Goal: Obtain resource: Obtain resource

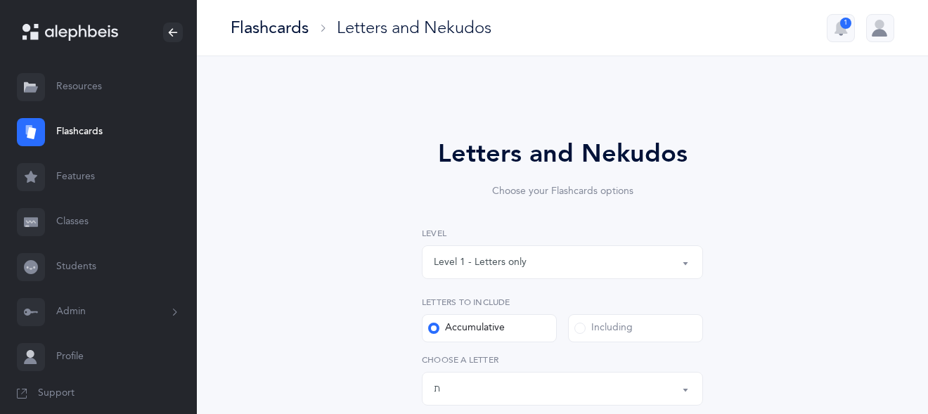
select select "27"
select select "single"
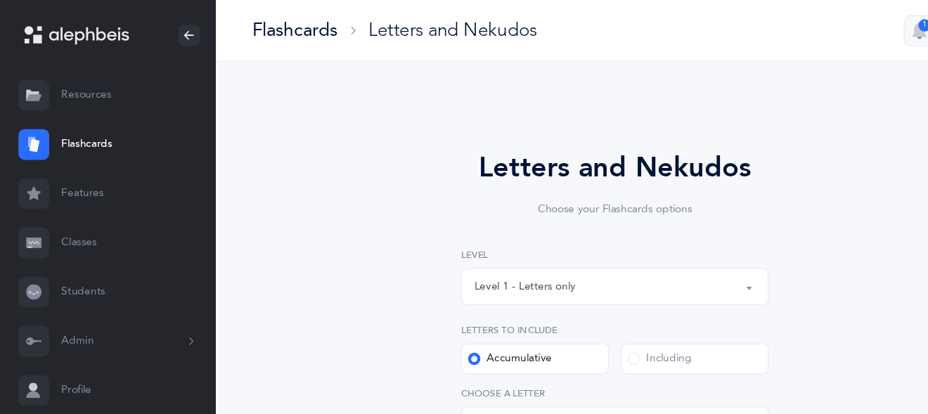
click at [80, 84] on link "Resources" at bounding box center [98, 87] width 197 height 45
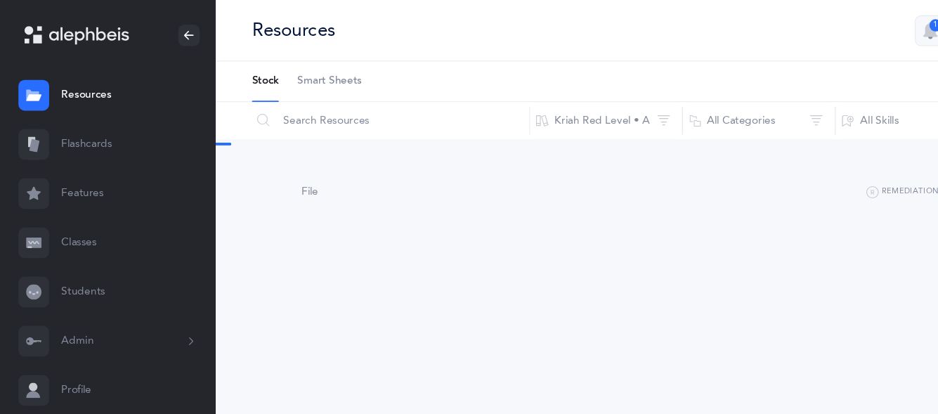
click at [317, 72] on span "Smart Sheets" at bounding box center [301, 74] width 59 height 14
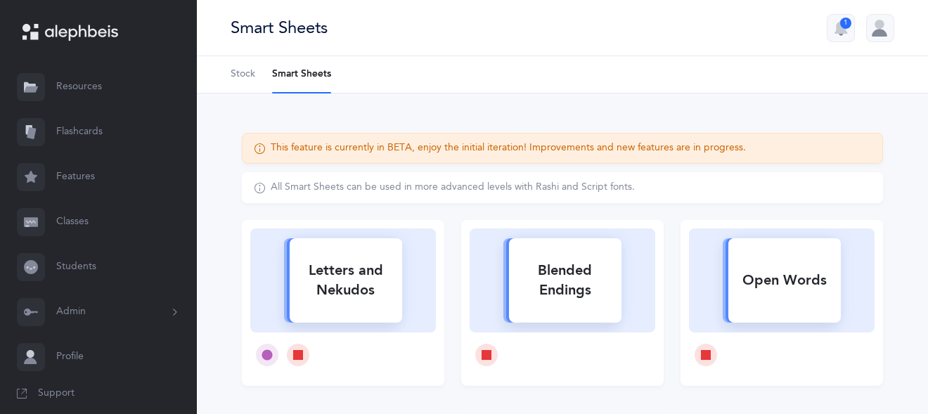
scroll to position [122, 0]
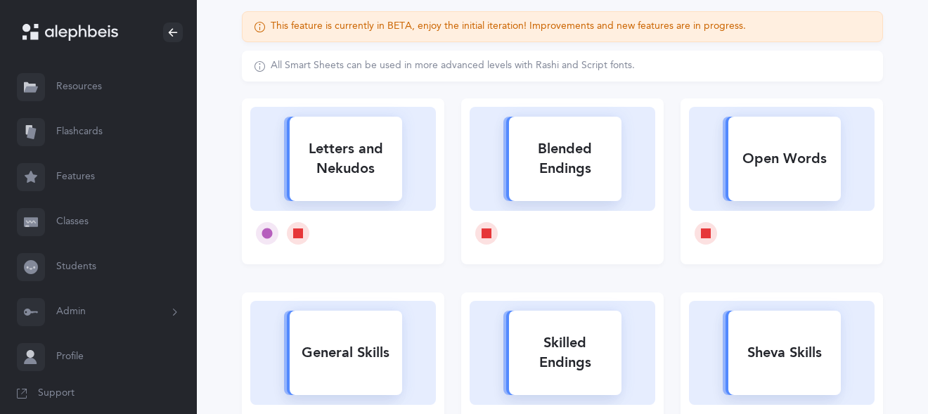
click at [377, 180] on div "Letters and Nekudos" at bounding box center [346, 159] width 112 height 56
select select
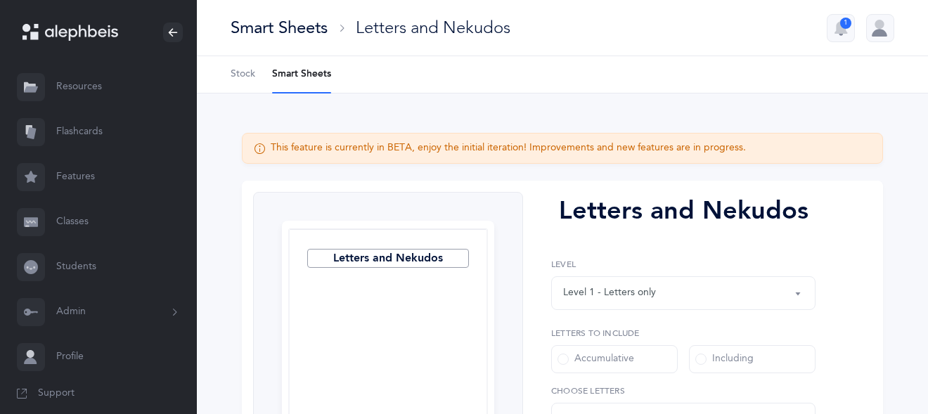
select select "27"
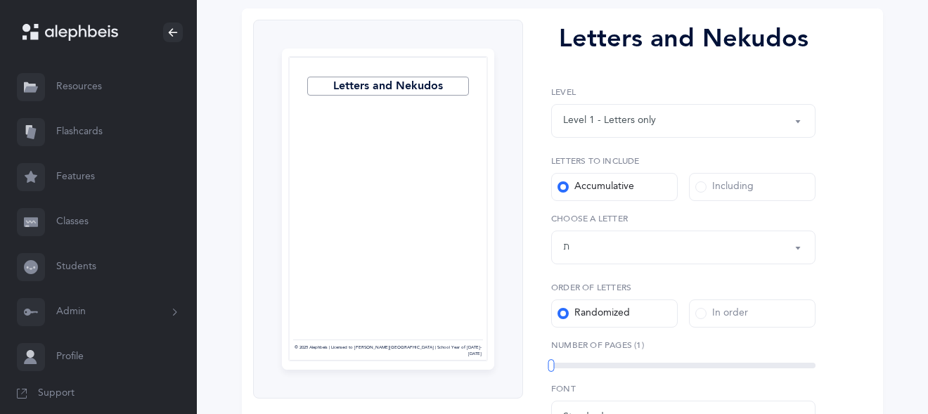
scroll to position [173, 0]
click at [699, 186] on span at bounding box center [700, 186] width 11 height 11
click at [0, 0] on input "Including" at bounding box center [0, 0] width 0 height 0
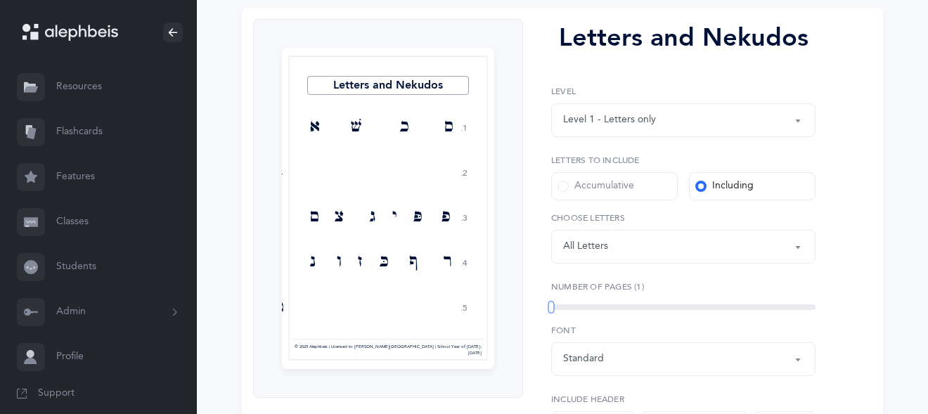
click at [601, 250] on div "All Letters" at bounding box center [585, 246] width 45 height 15
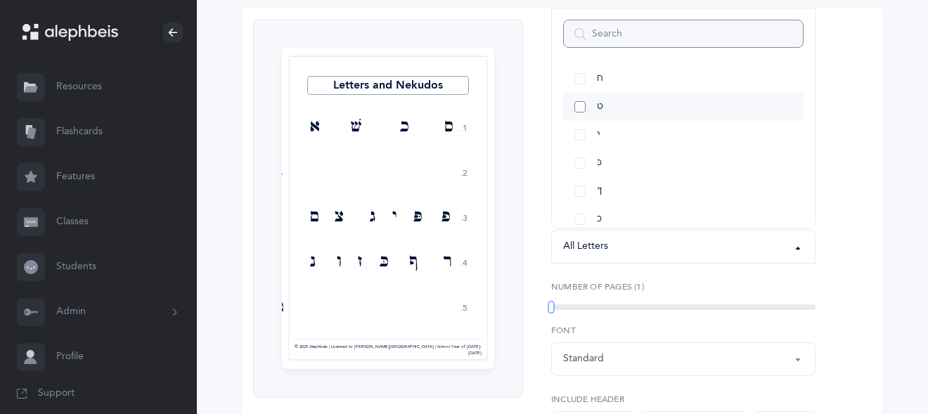
scroll to position [266, 0]
click at [578, 179] on link "ךּ" at bounding box center [683, 183] width 240 height 28
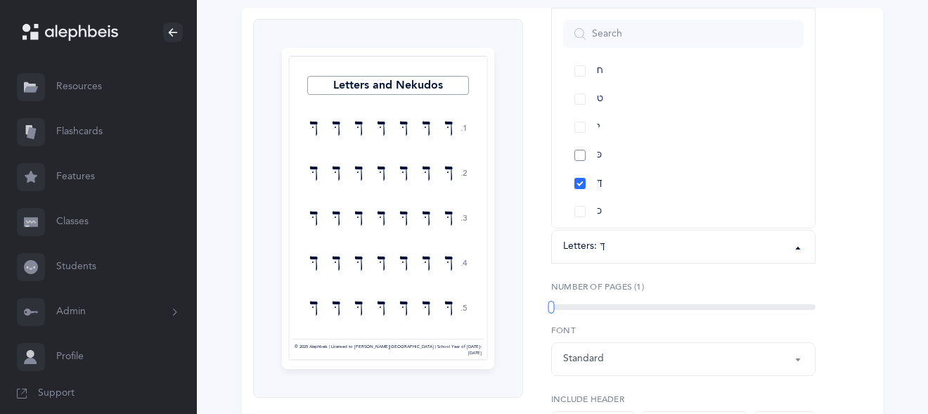
click at [582, 153] on link "כּ" at bounding box center [683, 155] width 240 height 28
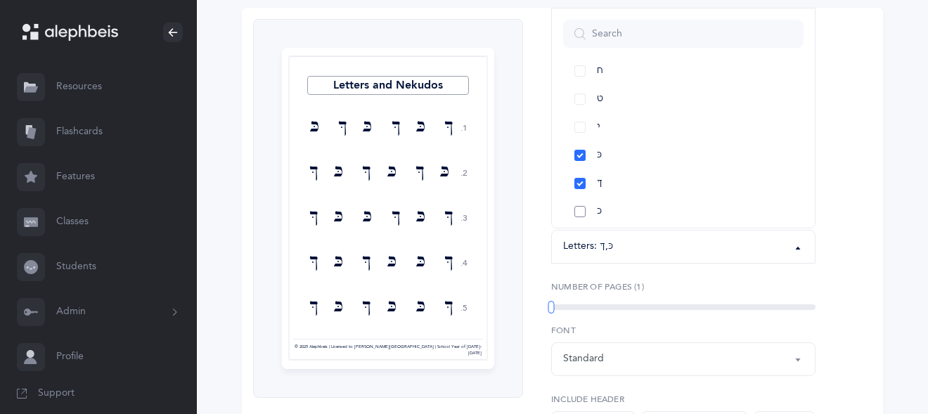
click at [581, 210] on link "כ" at bounding box center [683, 211] width 240 height 28
click at [578, 174] on link "ם" at bounding box center [683, 177] width 240 height 28
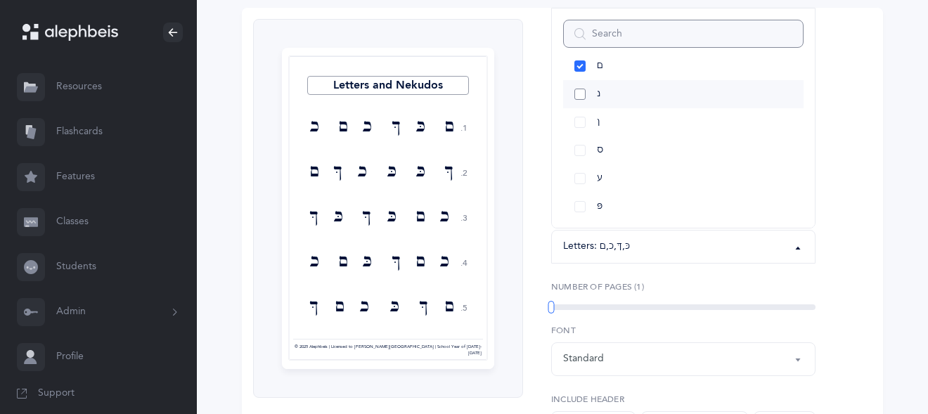
scroll to position [525, 0]
click at [576, 155] on link "ס" at bounding box center [683, 150] width 240 height 28
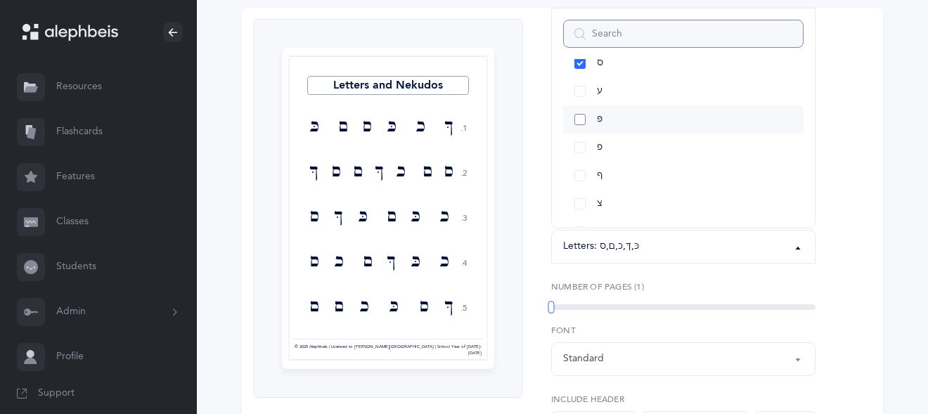
scroll to position [616, 0]
click at [577, 91] on link "ע" at bounding box center [683, 86] width 240 height 28
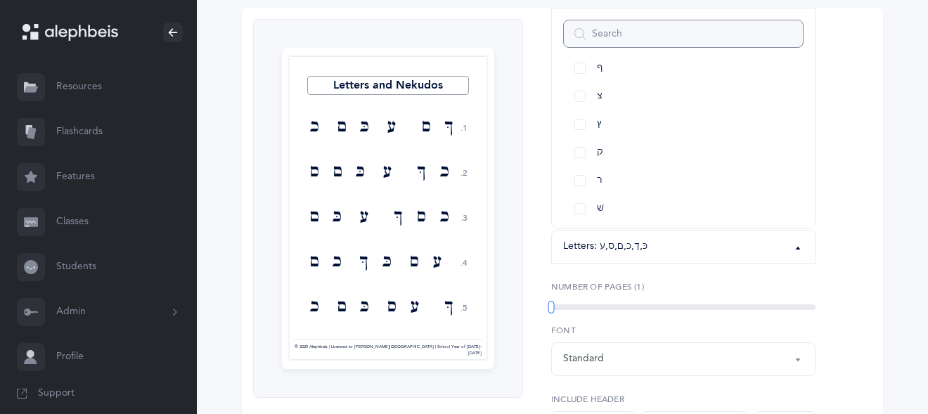
scroll to position [720, 0]
click at [579, 97] on link "צ" at bounding box center [683, 96] width 240 height 28
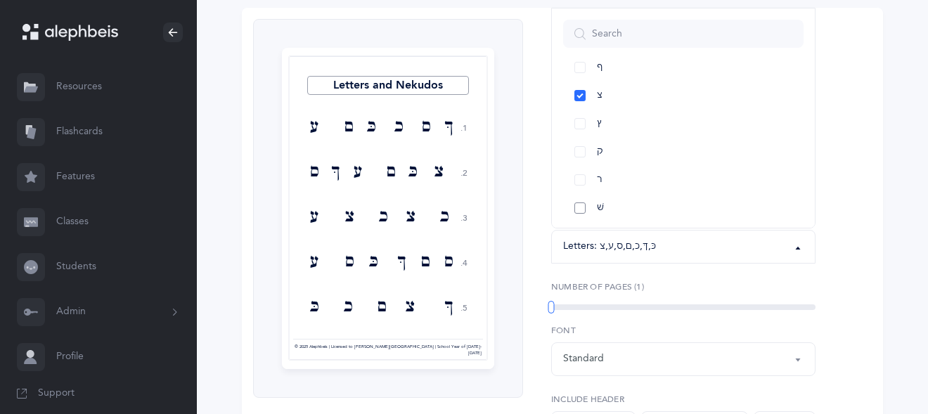
click at [576, 203] on link "שׁ" at bounding box center [683, 208] width 240 height 28
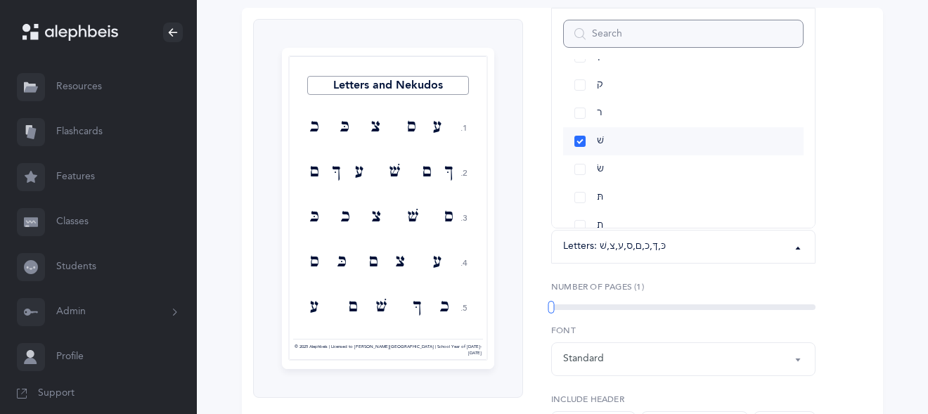
scroll to position [787, 0]
click at [576, 169] on link "שׂ" at bounding box center [683, 169] width 240 height 28
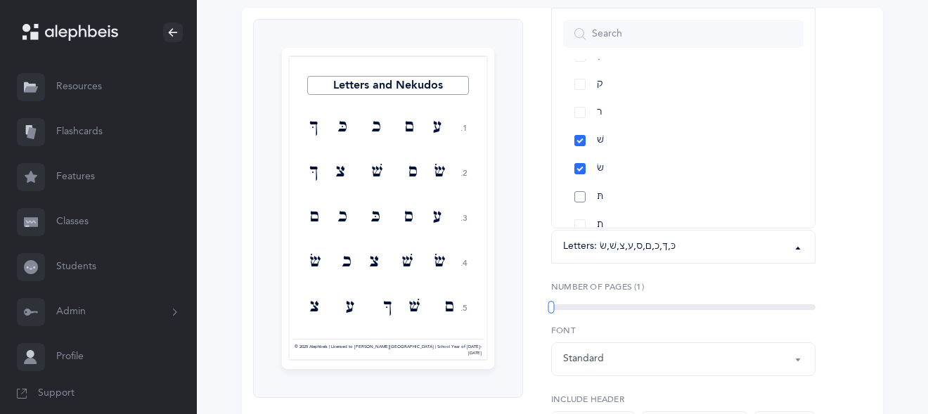
click at [578, 201] on link "תּ" at bounding box center [683, 197] width 240 height 28
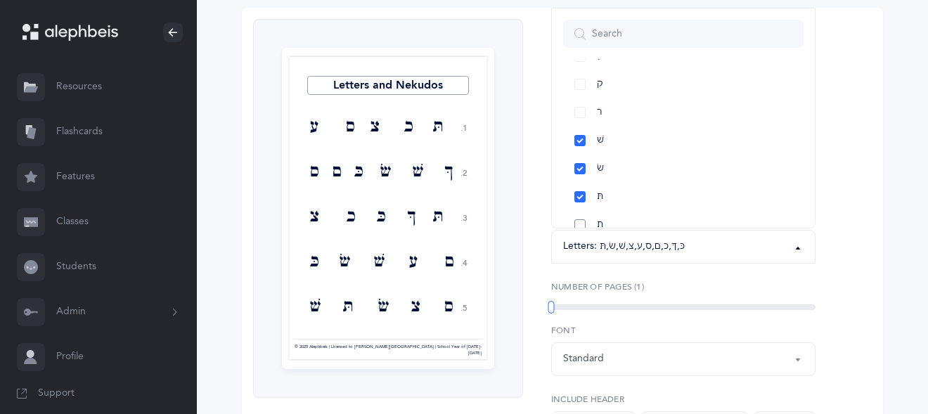
click at [581, 220] on link "ת" at bounding box center [683, 225] width 240 height 28
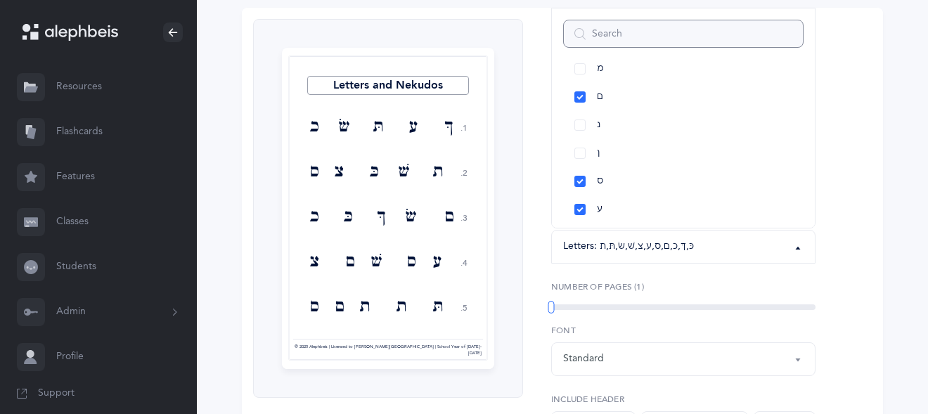
scroll to position [565, 0]
click at [571, 161] on link "פּ" at bounding box center [683, 166] width 240 height 28
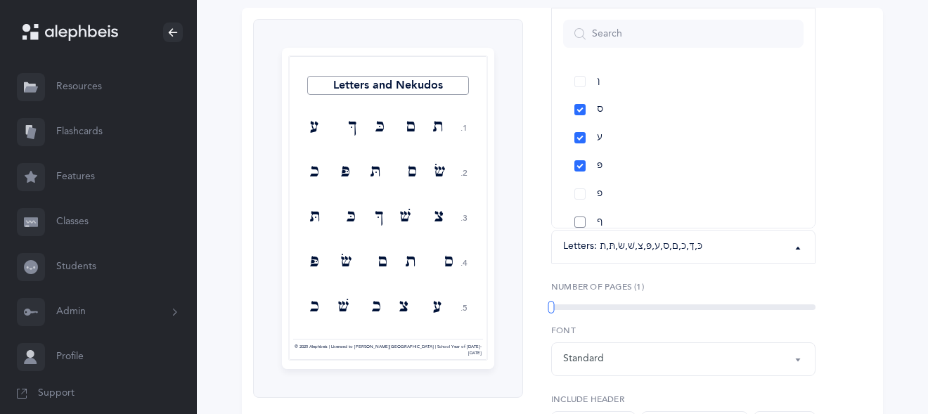
click at [580, 220] on link "ף" at bounding box center [683, 222] width 240 height 28
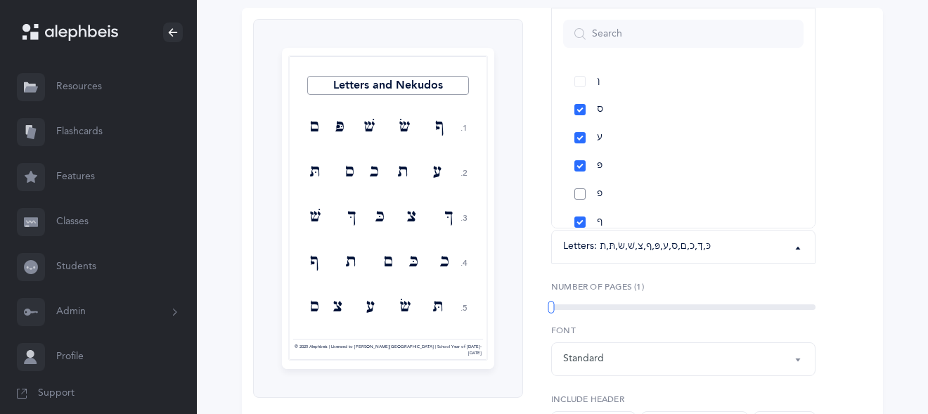
click at [580, 195] on link "פ" at bounding box center [683, 194] width 240 height 28
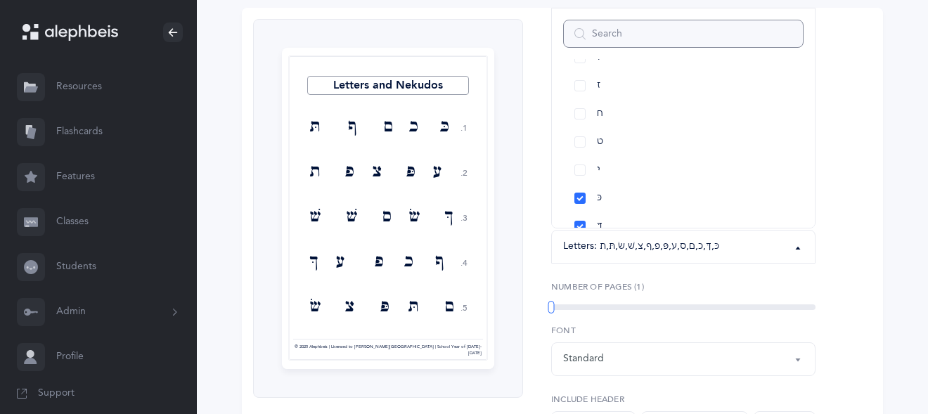
scroll to position [224, 0]
click at [579, 134] on link "ט" at bounding box center [683, 141] width 240 height 28
select select "9"
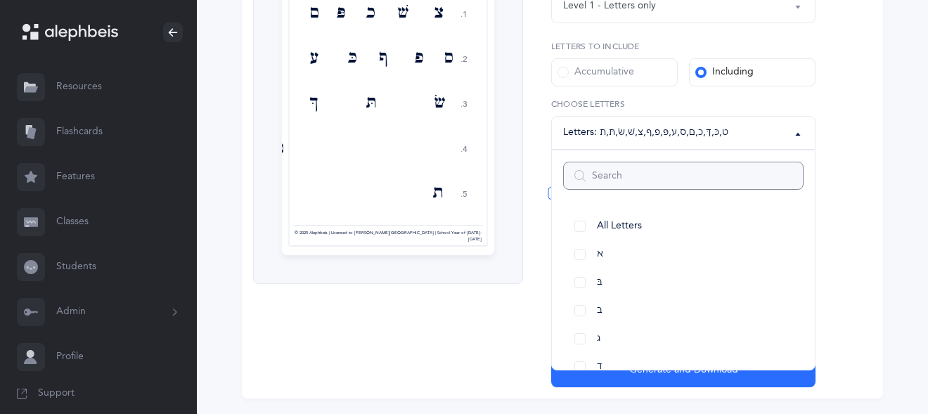
scroll to position [328, 0]
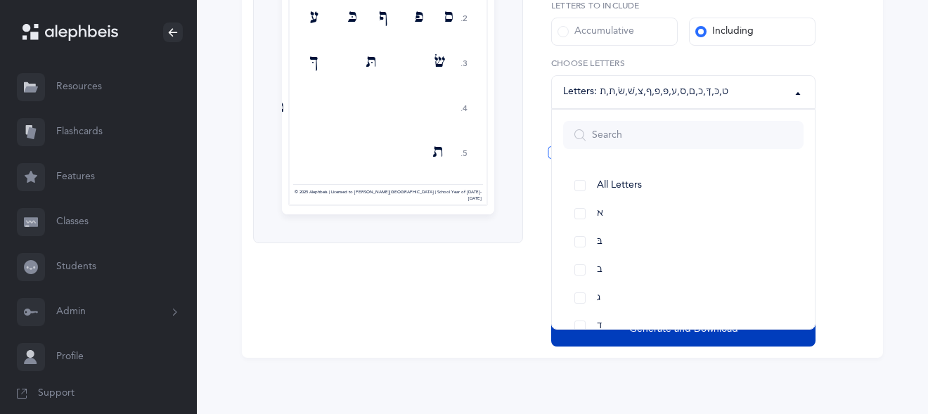
click at [728, 335] on span "Generate and Download" at bounding box center [683, 329] width 109 height 15
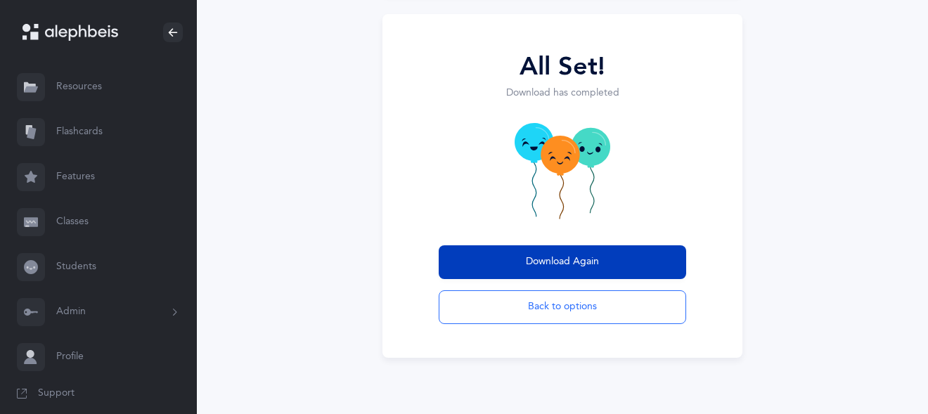
scroll to position [143, 0]
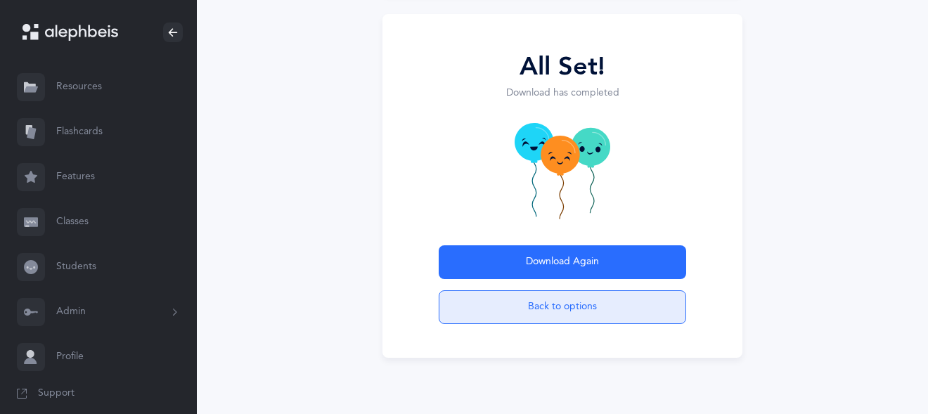
click at [535, 302] on button "Back to options" at bounding box center [562, 307] width 247 height 34
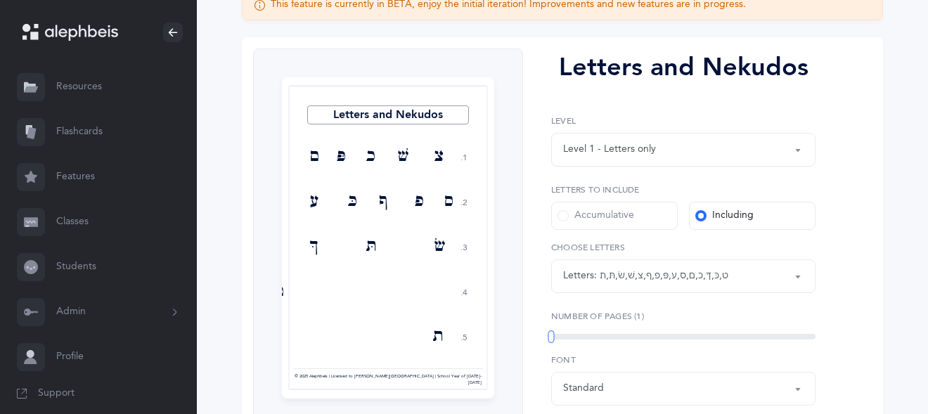
scroll to position [167, 0]
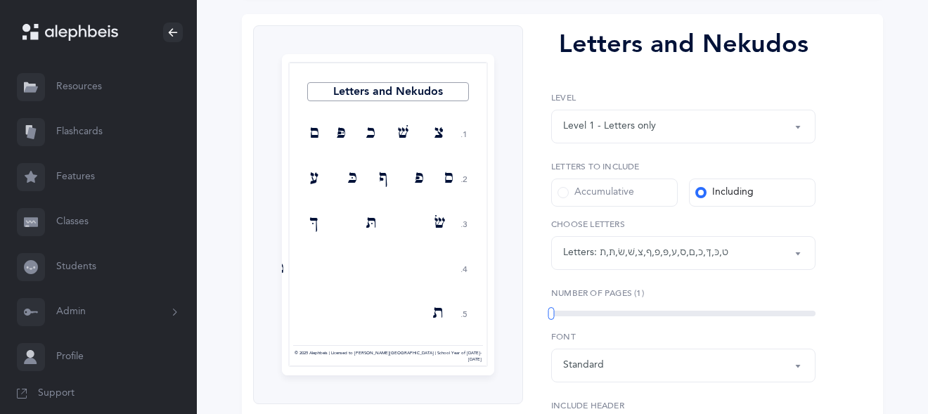
click at [574, 191] on div "Accumulative" at bounding box center [595, 193] width 77 height 14
click at [0, 0] on input "Accumulative" at bounding box center [0, 0] width 0 height 0
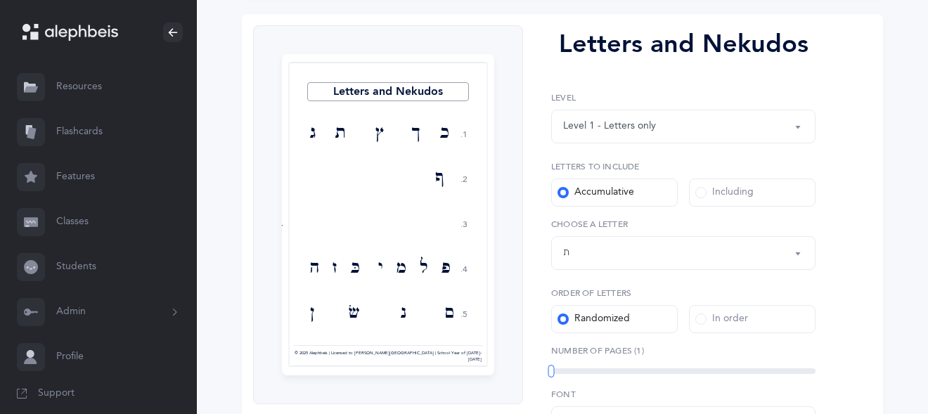
click at [607, 254] on div "Letters up until: ת" at bounding box center [683, 253] width 240 height 24
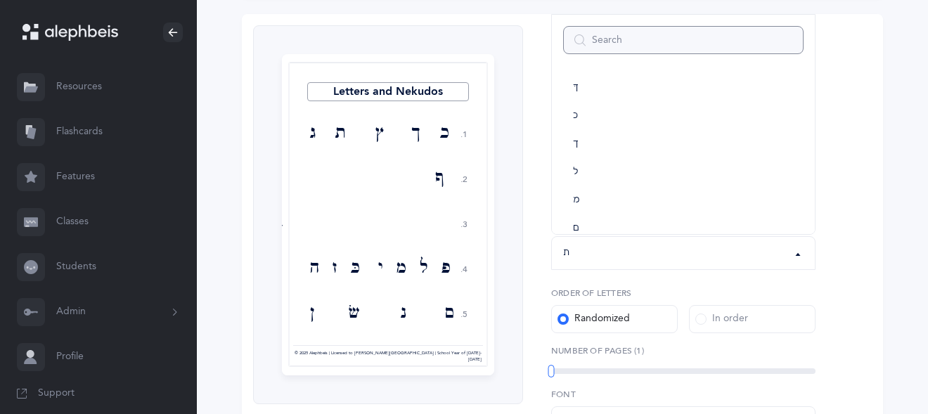
scroll to position [0, 0]
click at [585, 132] on link "בּ" at bounding box center [683, 119] width 240 height 28
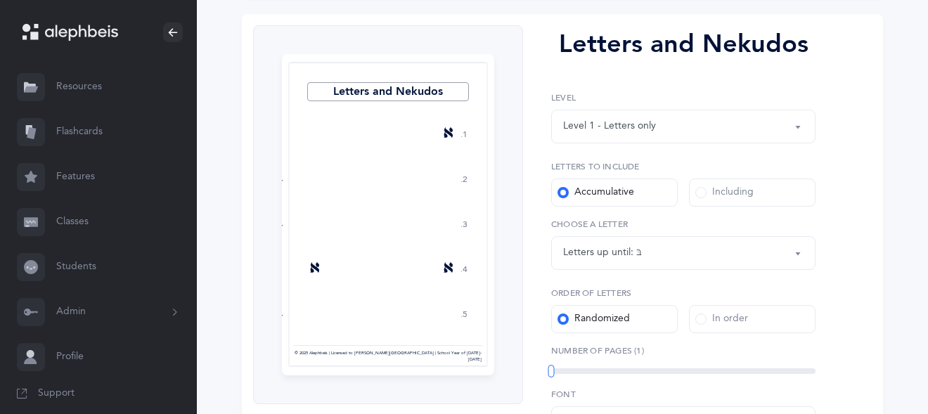
click at [653, 257] on div "Letters up until: בּ" at bounding box center [683, 253] width 240 height 24
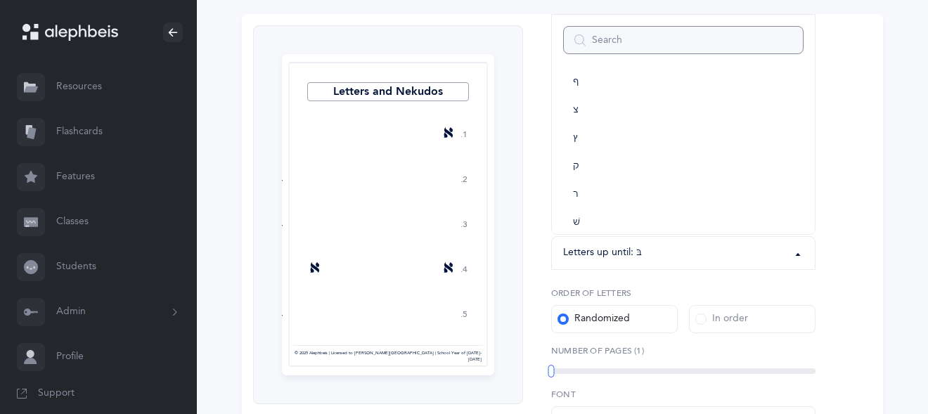
scroll to position [782, 0]
click at [583, 207] on link "ת" at bounding box center [683, 209] width 240 height 28
select select "27"
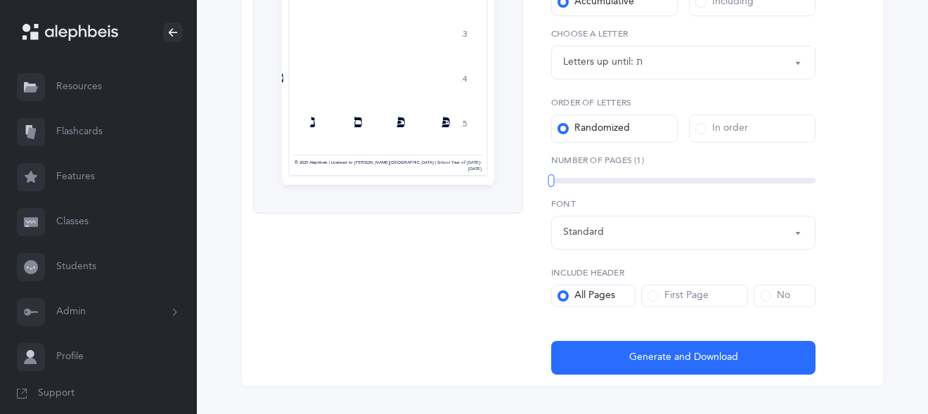
scroll to position [358, 0]
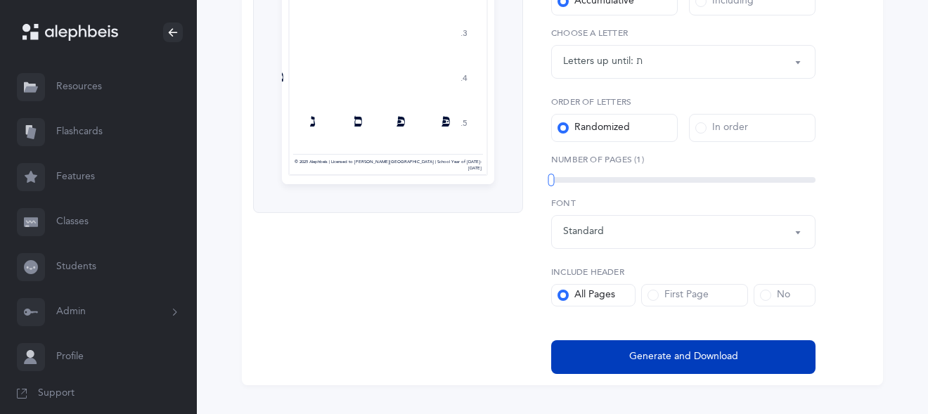
click at [661, 361] on span "Generate and Download" at bounding box center [683, 356] width 109 height 15
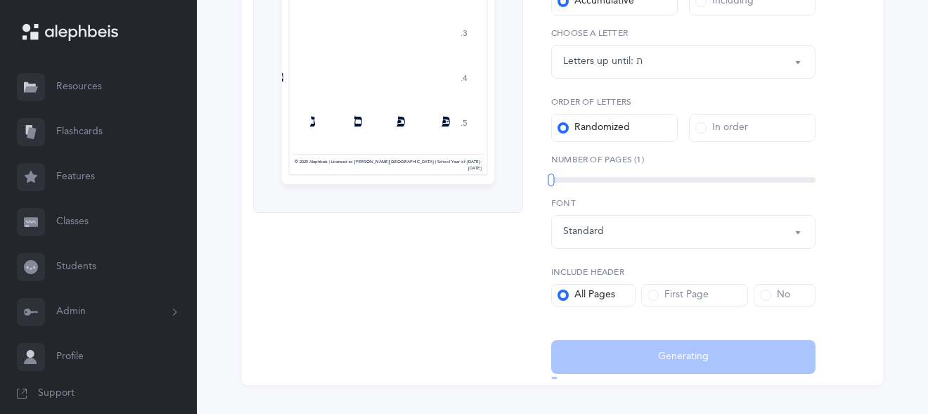
select select "27"
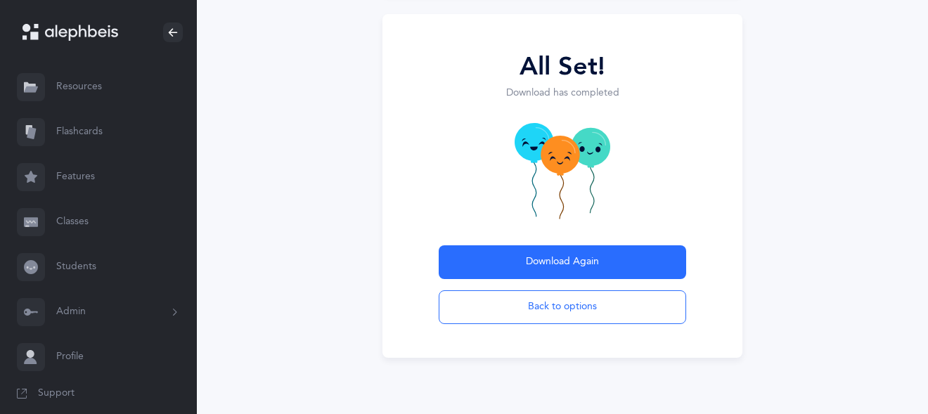
scroll to position [143, 0]
